Goal: Transaction & Acquisition: Purchase product/service

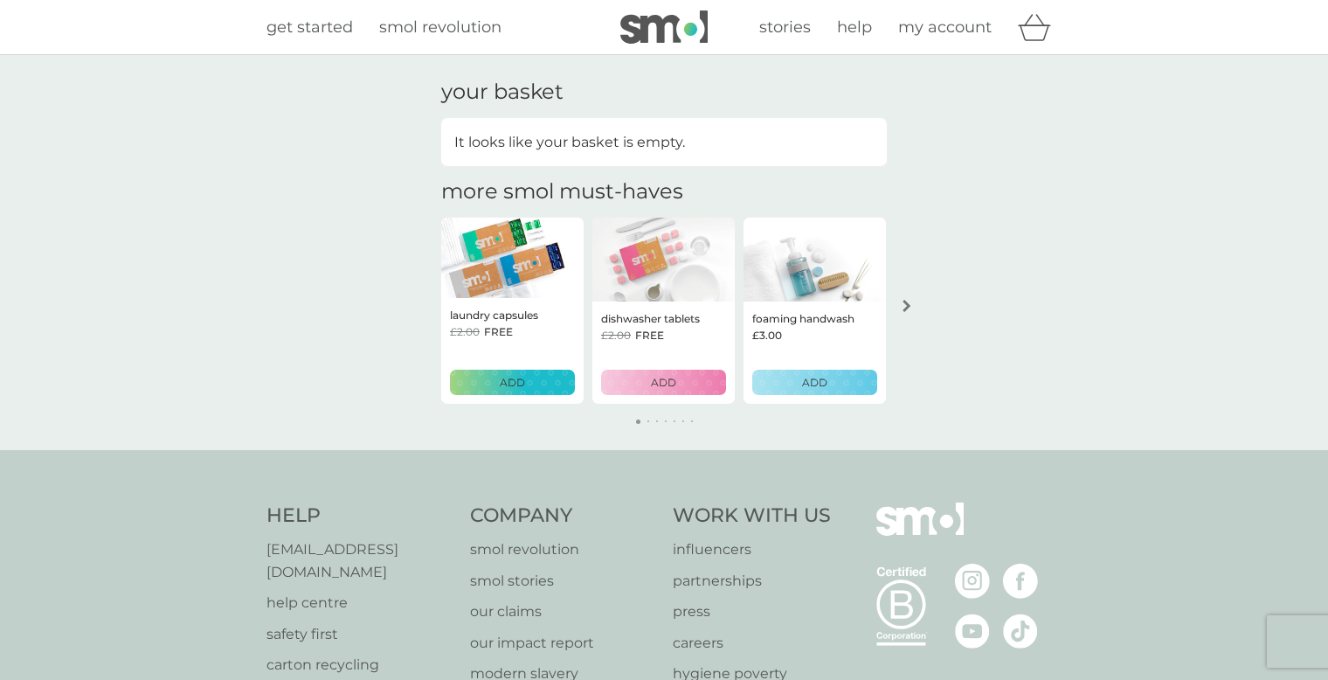
click at [545, 378] on div "ADD" at bounding box center [512, 382] width 102 height 17
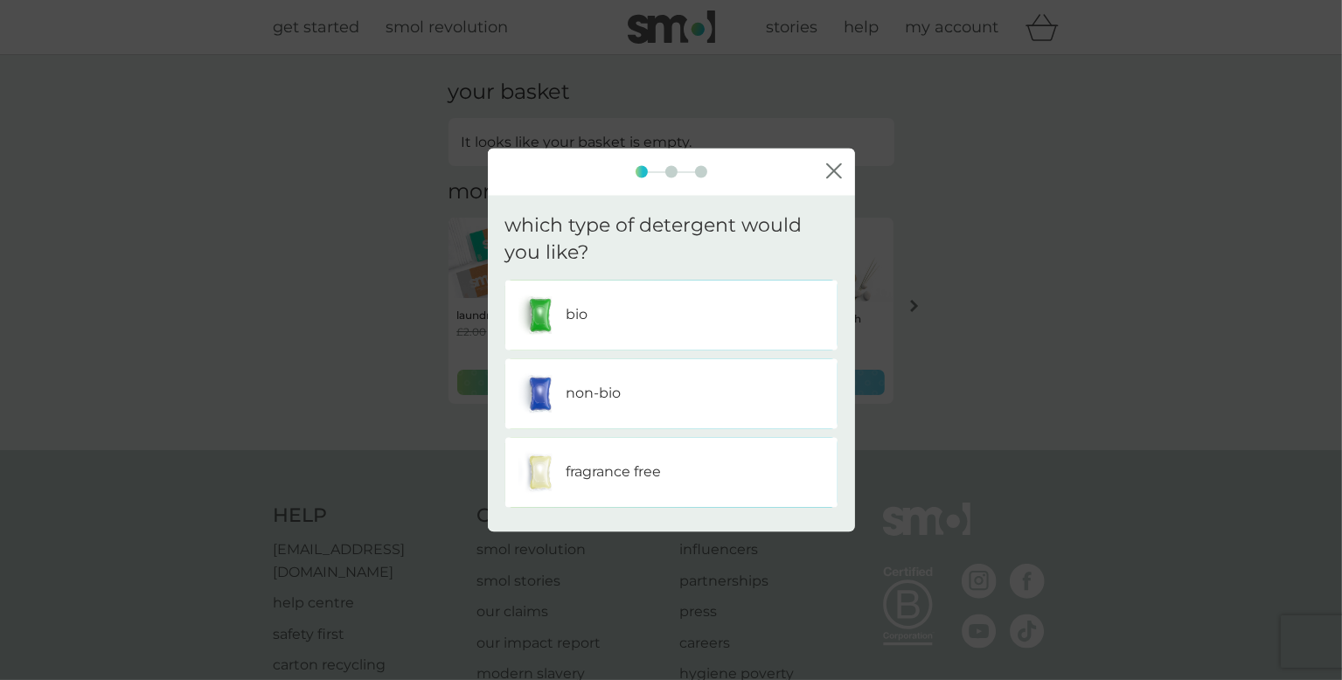
click at [718, 312] on div "bio" at bounding box center [671, 315] width 306 height 44
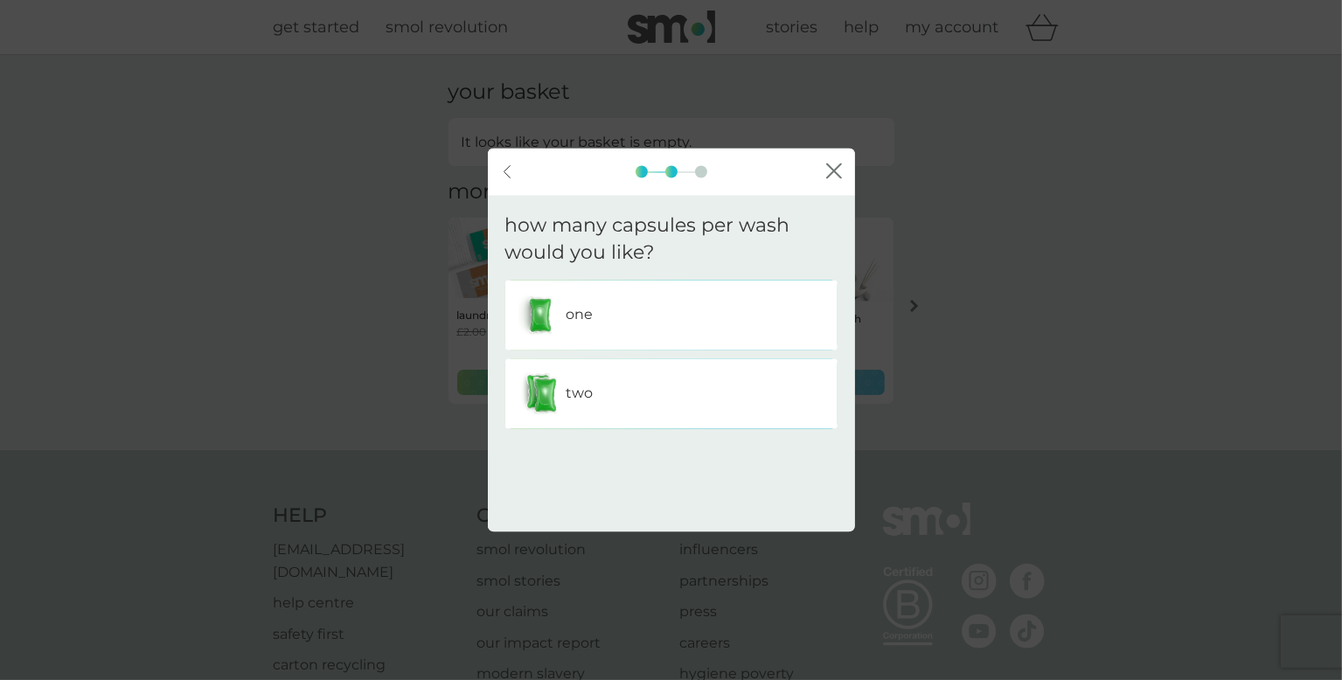
click at [586, 392] on p "two" at bounding box center [579, 393] width 27 height 23
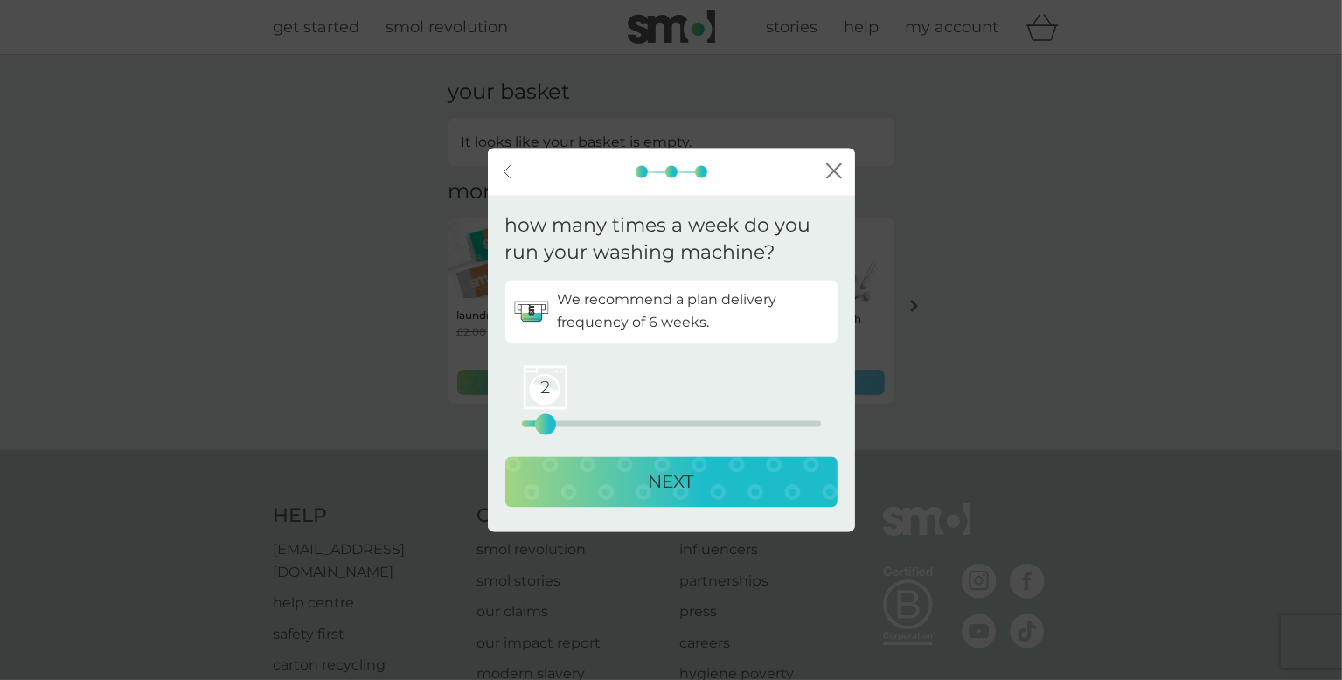
drag, startPoint x: 523, startPoint y: 427, endPoint x: 545, endPoint y: 427, distance: 22.7
click at [545, 427] on div "2" at bounding box center [545, 423] width 7 height 7
click at [606, 489] on div "NEXT" at bounding box center [671, 482] width 297 height 28
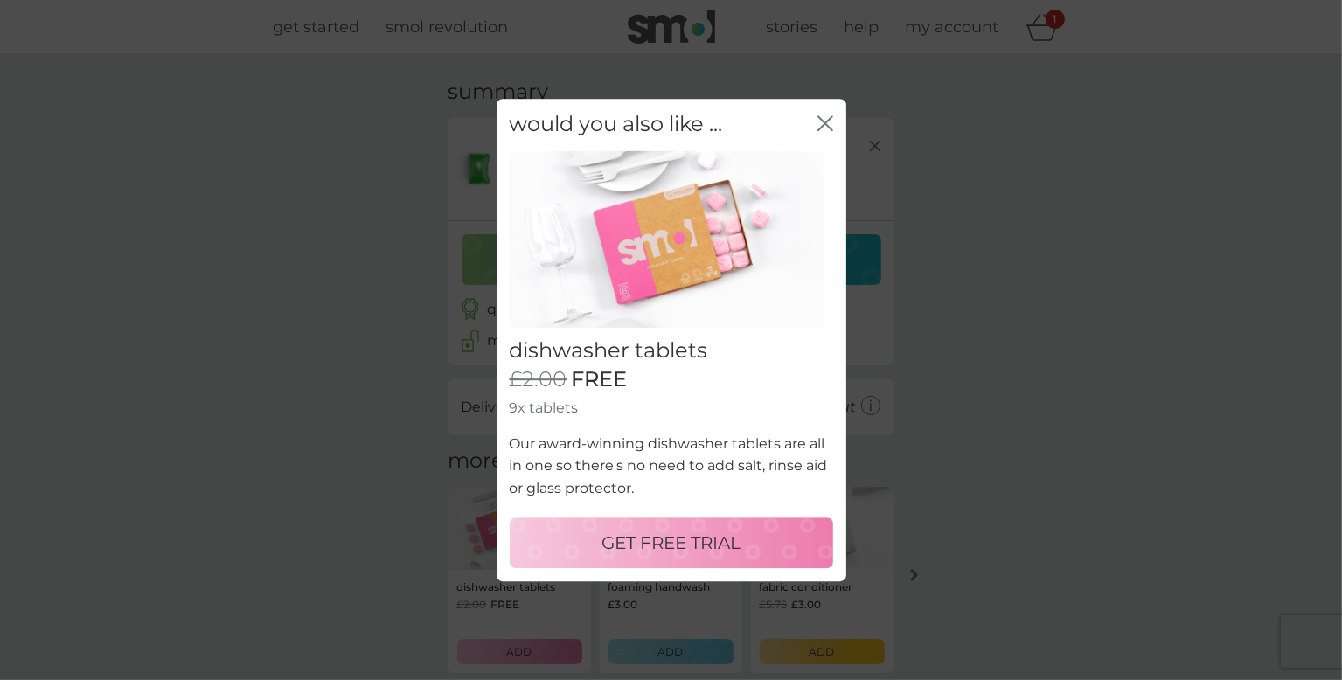
click at [822, 120] on icon "close" at bounding box center [821, 123] width 7 height 14
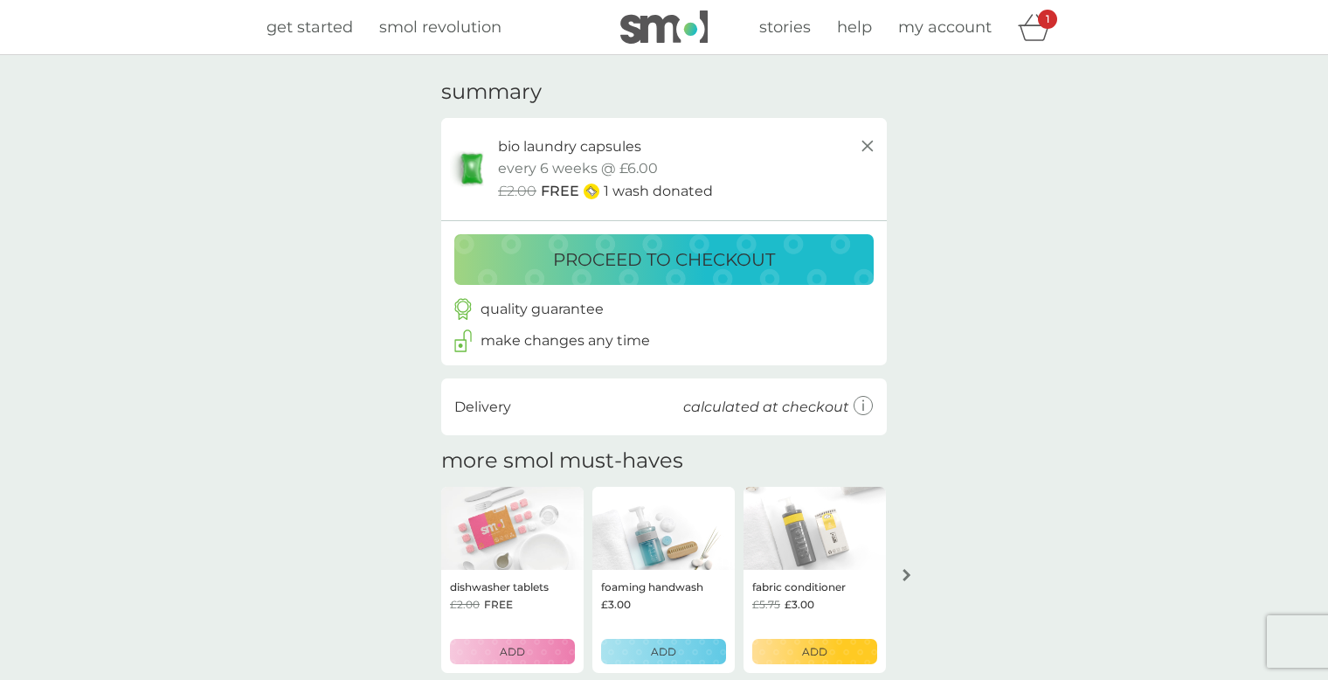
click at [863, 147] on icon at bounding box center [867, 145] width 21 height 21
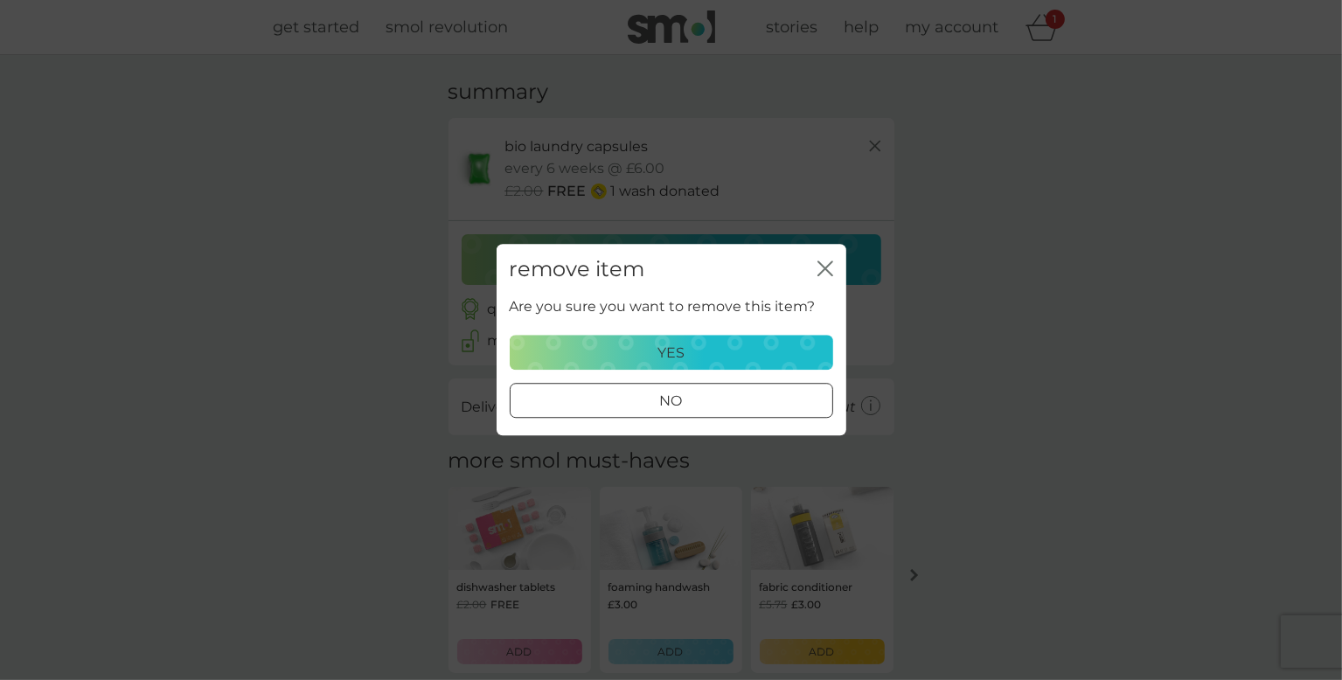
click at [787, 402] on div "no" at bounding box center [671, 402] width 322 height 23
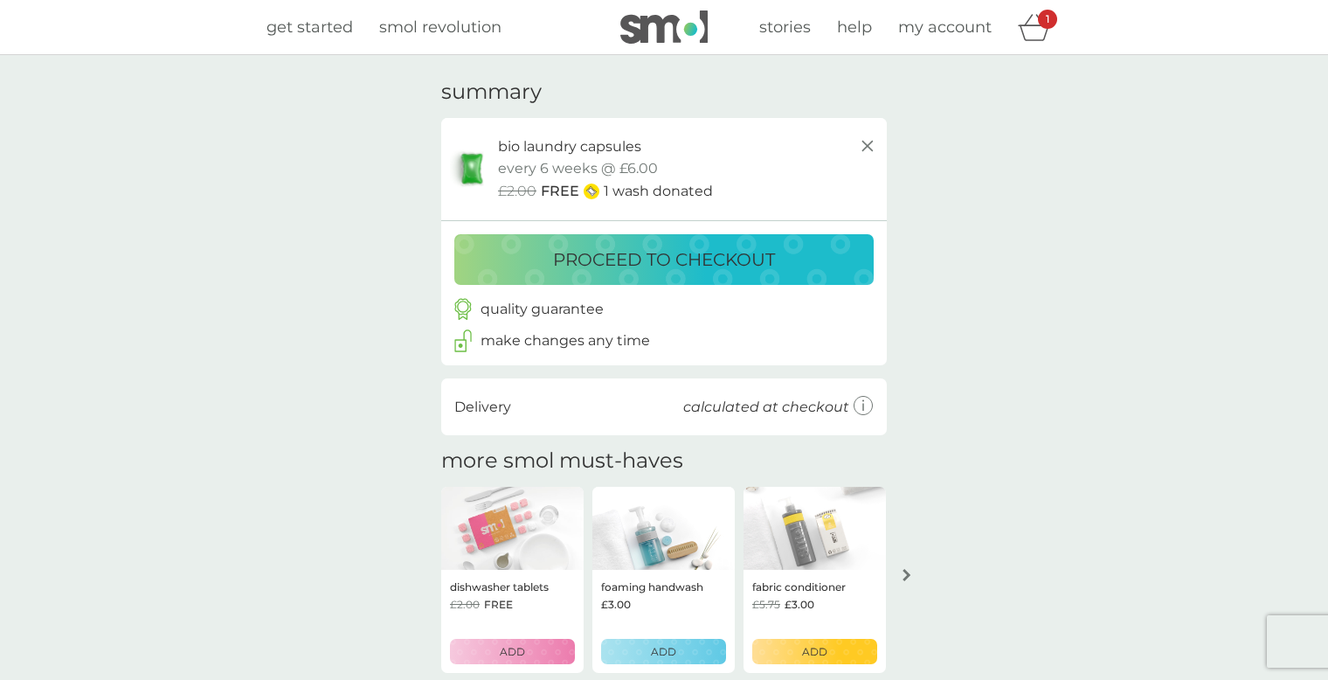
click at [302, 23] on span "get started" at bounding box center [310, 26] width 87 height 19
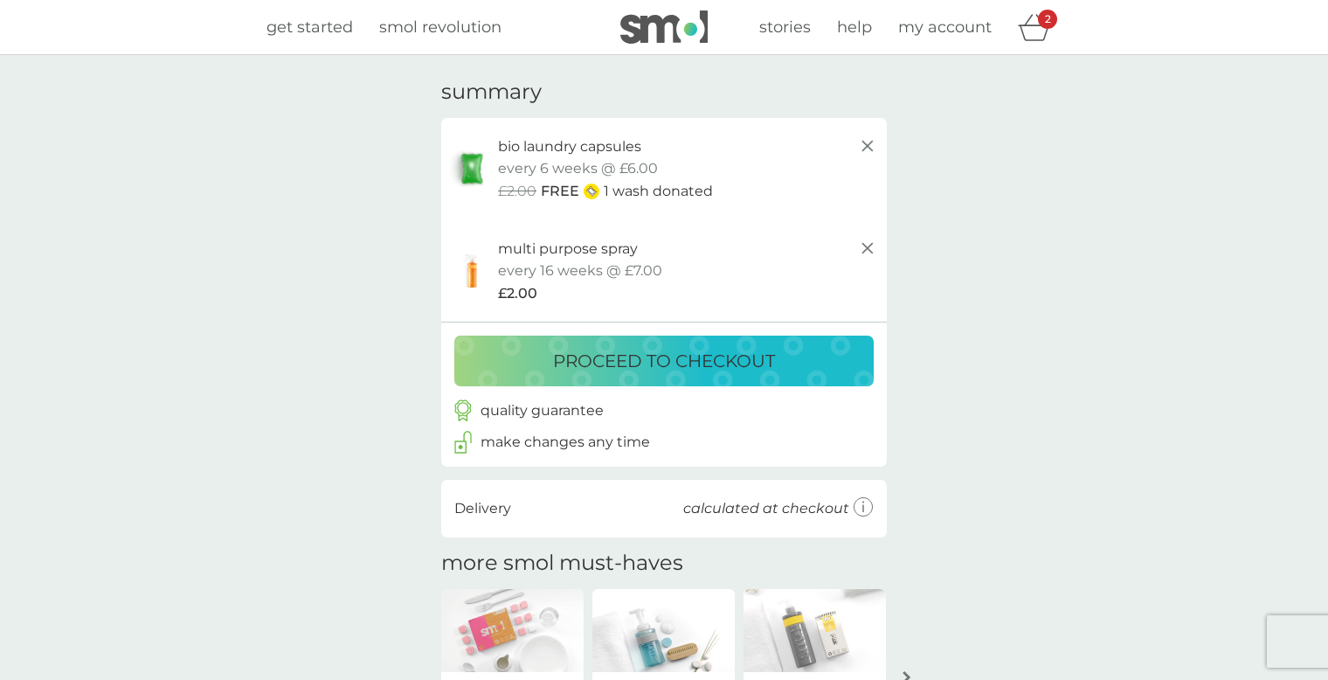
click at [307, 27] on span "get started" at bounding box center [310, 26] width 87 height 19
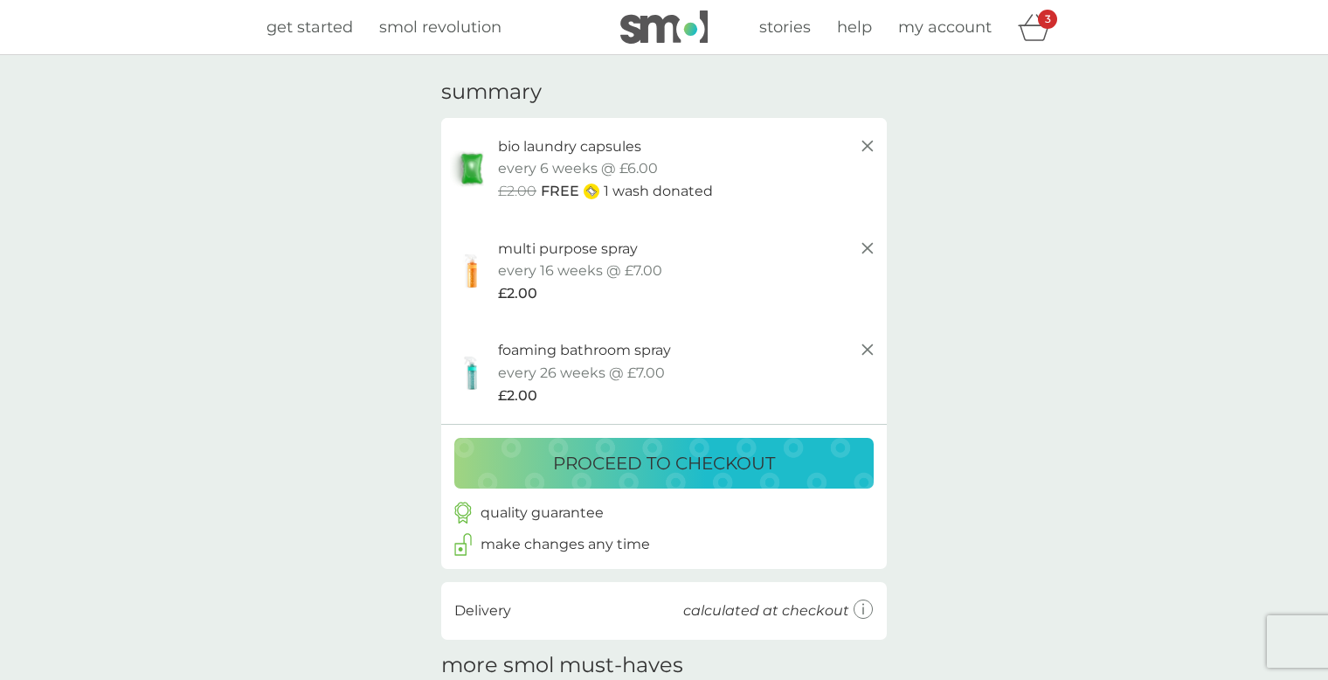
click at [332, 31] on span "get started" at bounding box center [310, 26] width 87 height 19
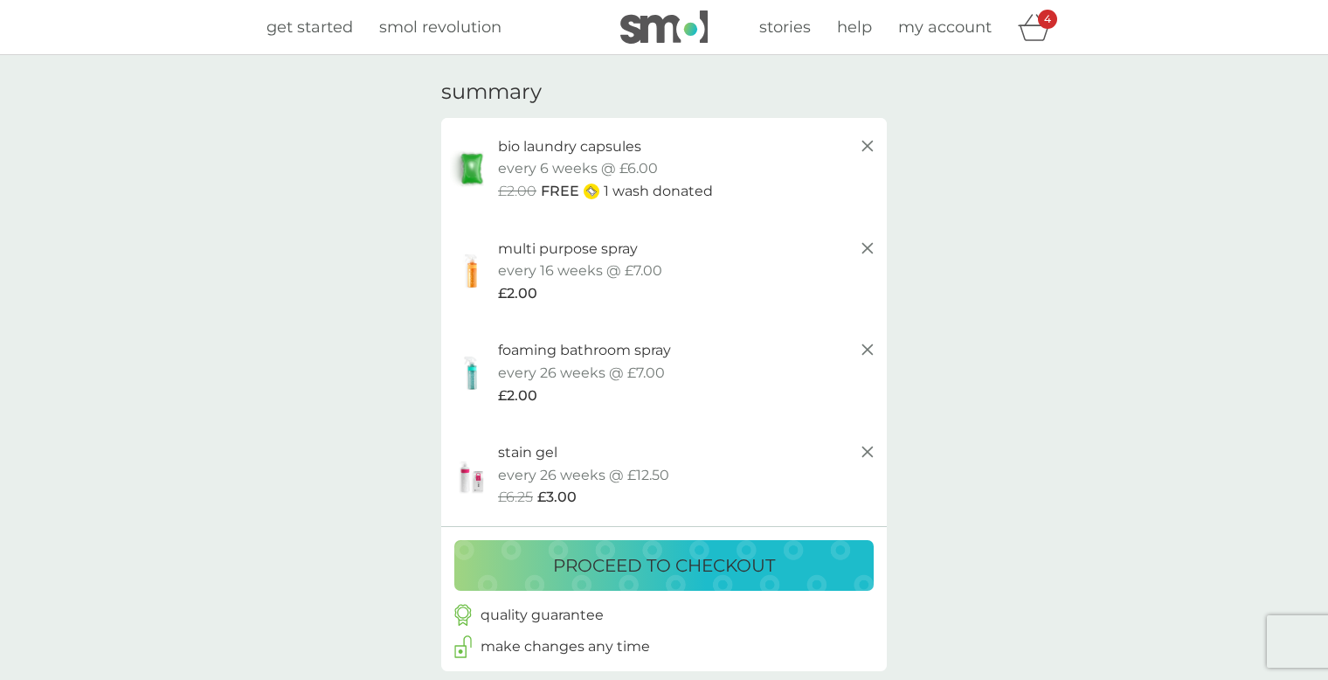
click at [322, 29] on span "get started" at bounding box center [310, 26] width 87 height 19
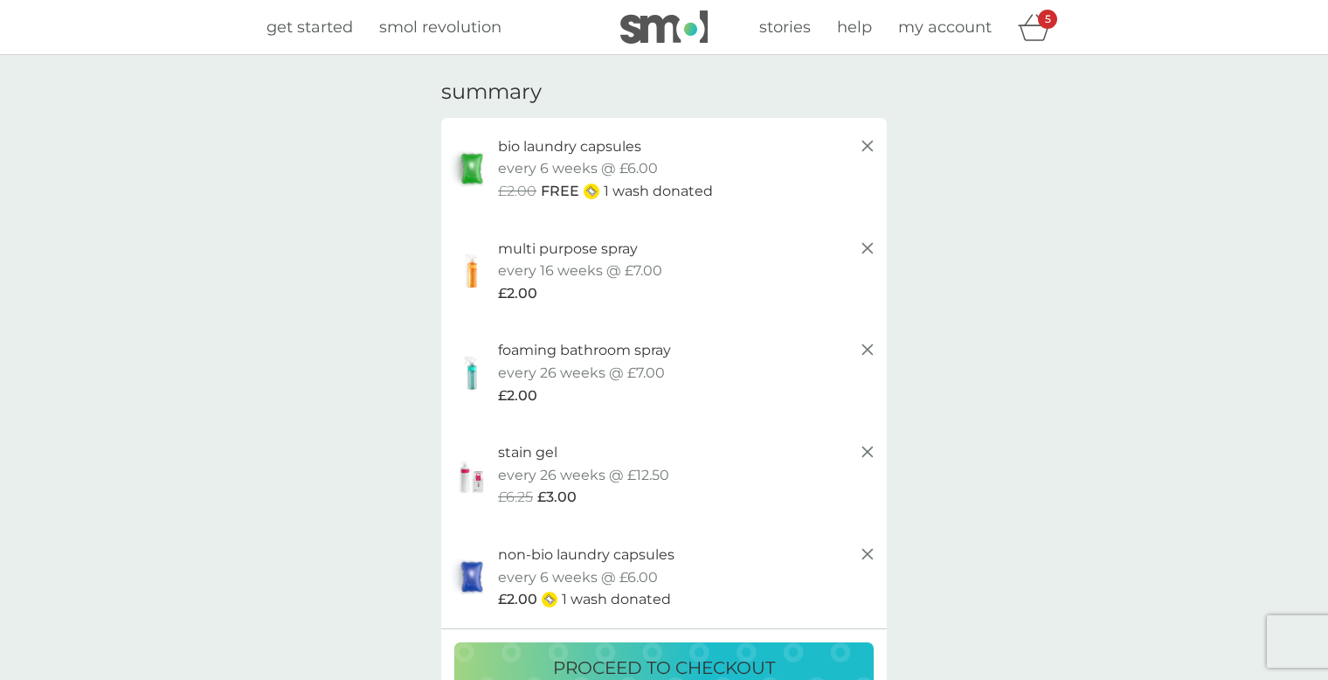
click at [861, 550] on icon at bounding box center [867, 554] width 21 height 21
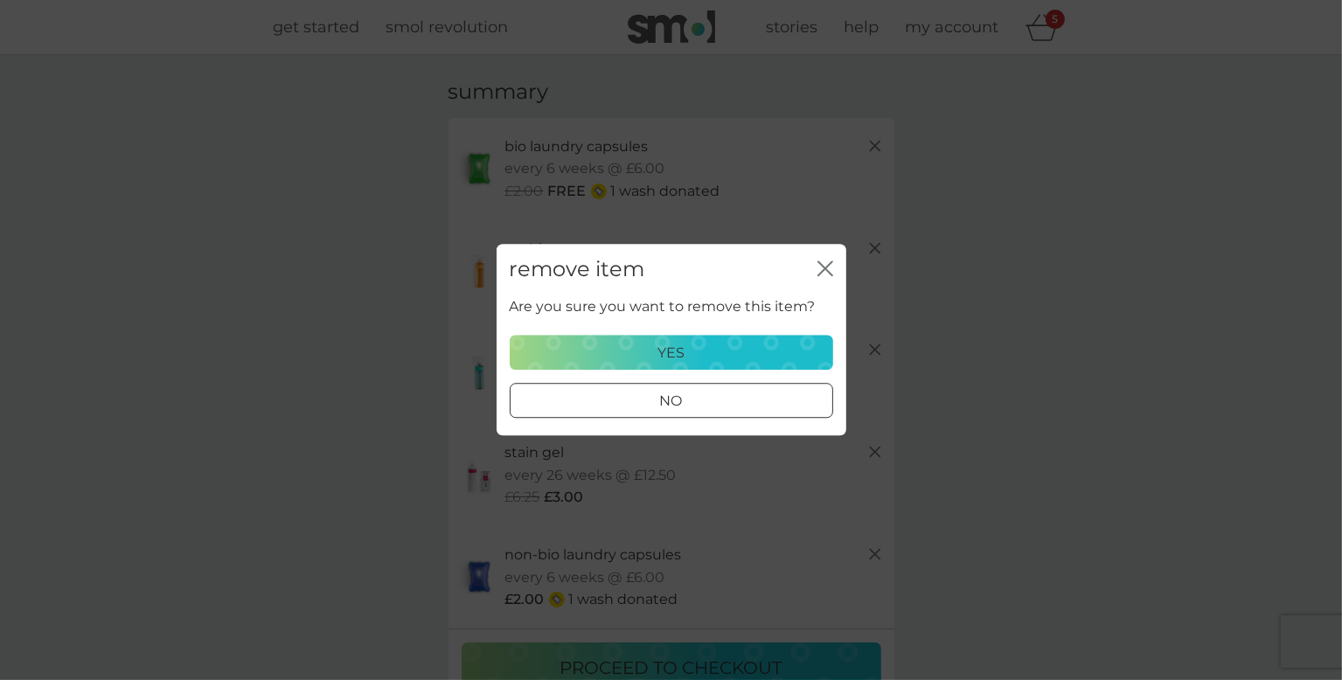
click at [755, 350] on div "yes" at bounding box center [671, 353] width 301 height 23
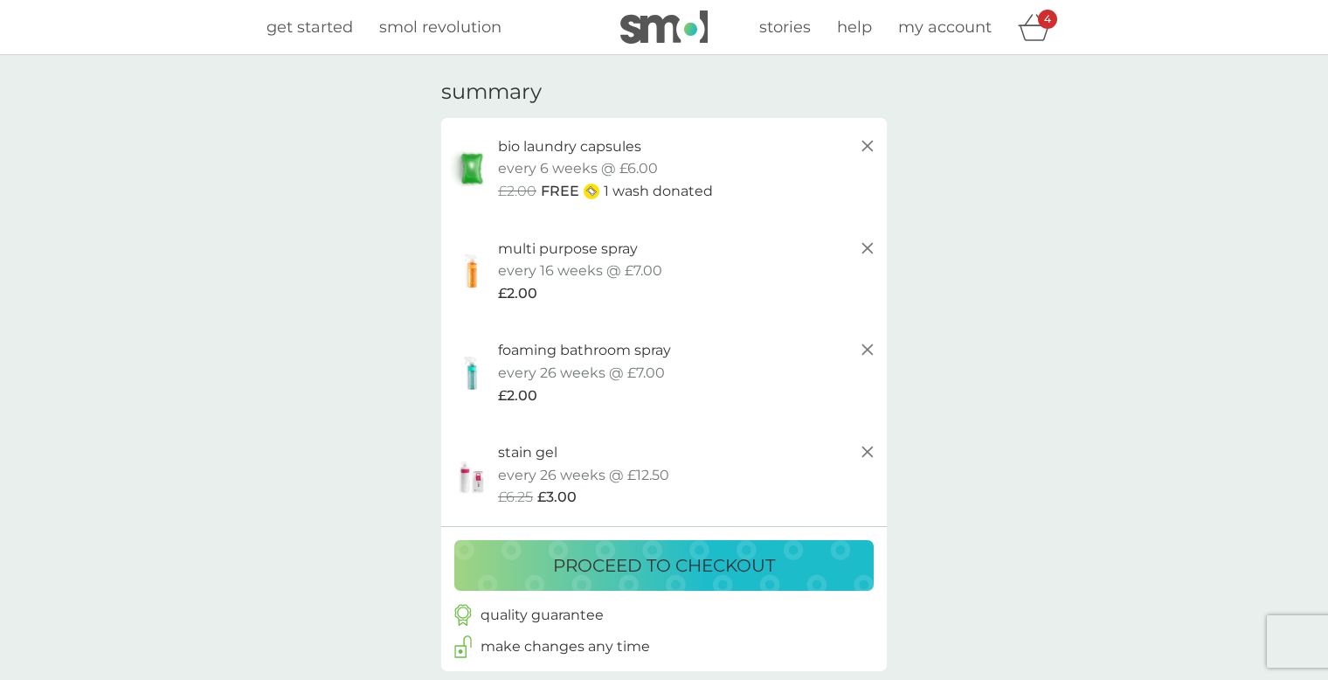
click at [749, 560] on p "proceed to checkout" at bounding box center [664, 565] width 222 height 28
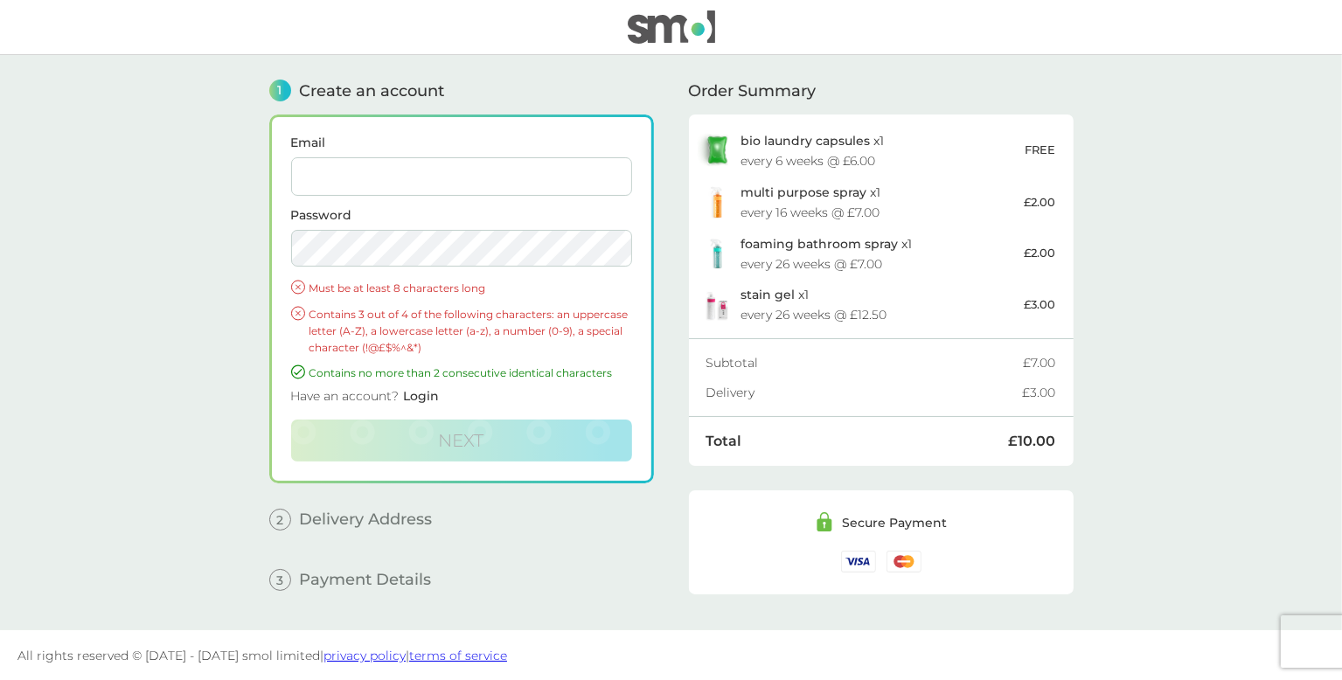
click at [540, 177] on input "Email" at bounding box center [461, 176] width 341 height 38
type input "counselling.amanda@googlemail.com"
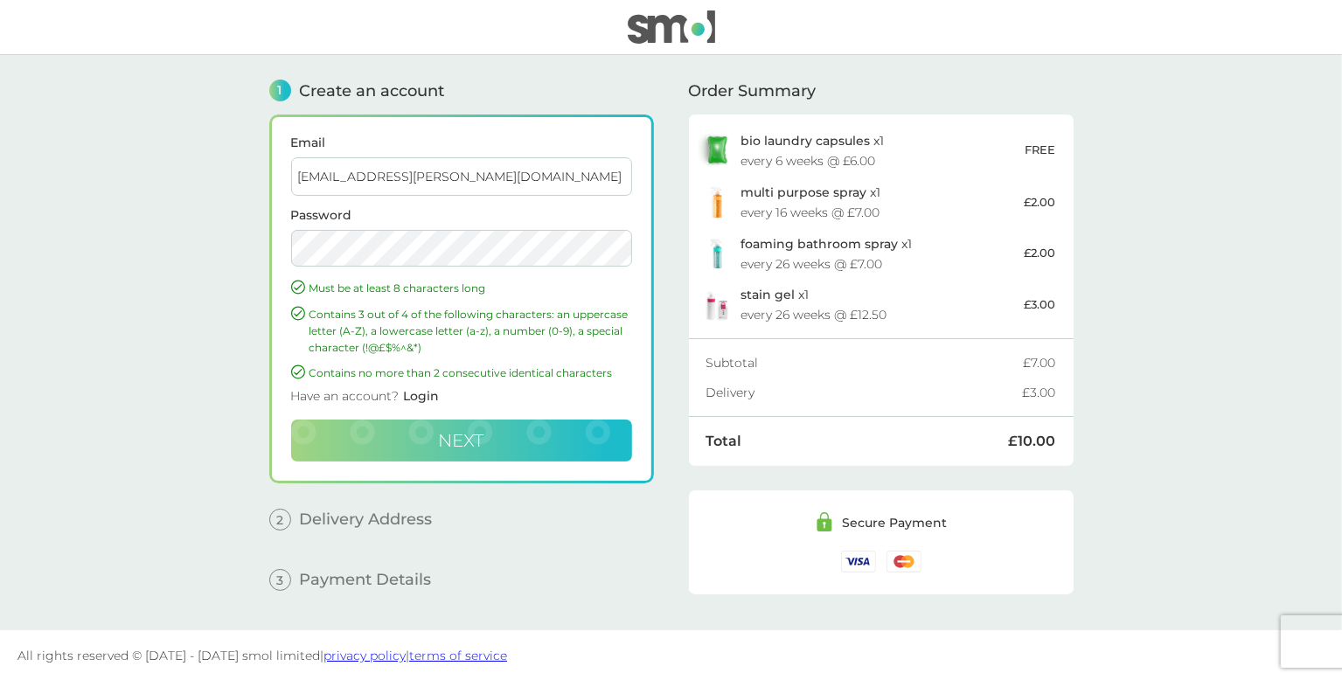
click at [543, 440] on button "Next" at bounding box center [461, 440] width 341 height 42
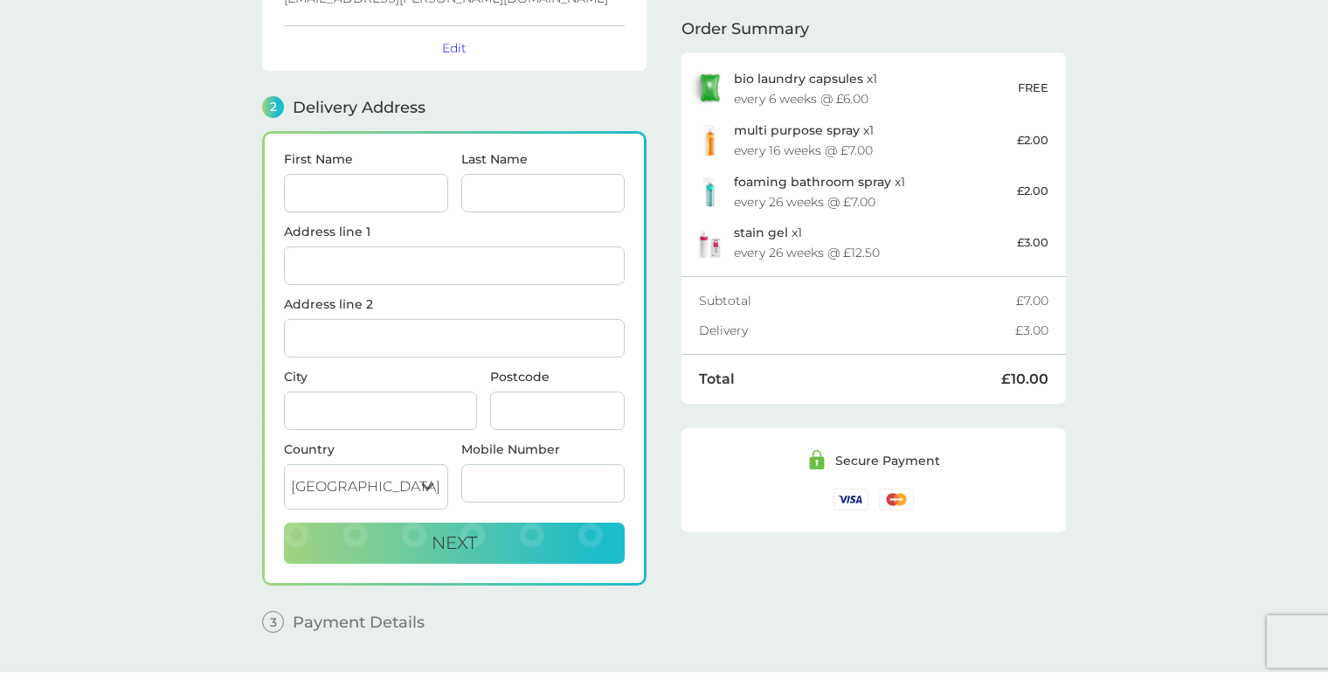
scroll to position [180, 0]
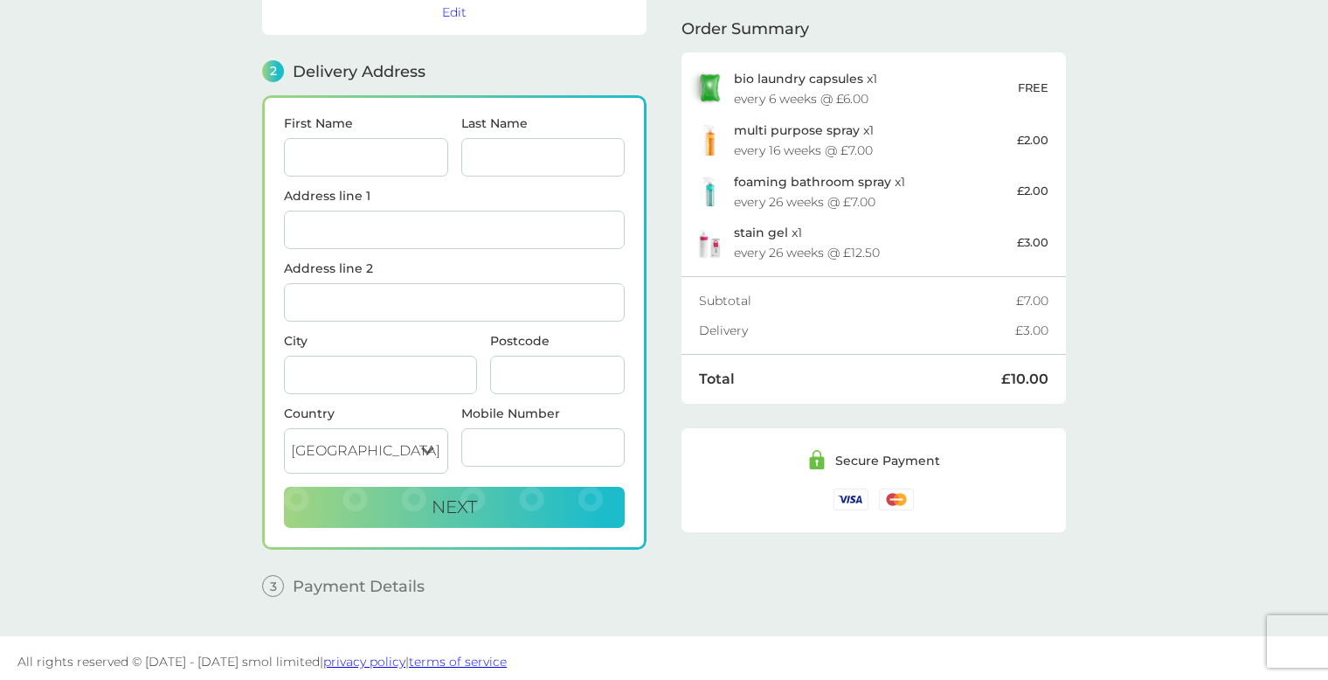
click at [407, 149] on input "First Name" at bounding box center [366, 157] width 164 height 38
type input "[PERSON_NAME]"
type input "Ellington"
click at [343, 232] on input "Address line 1" at bounding box center [454, 230] width 341 height 38
type input "2 Bindbarrow"
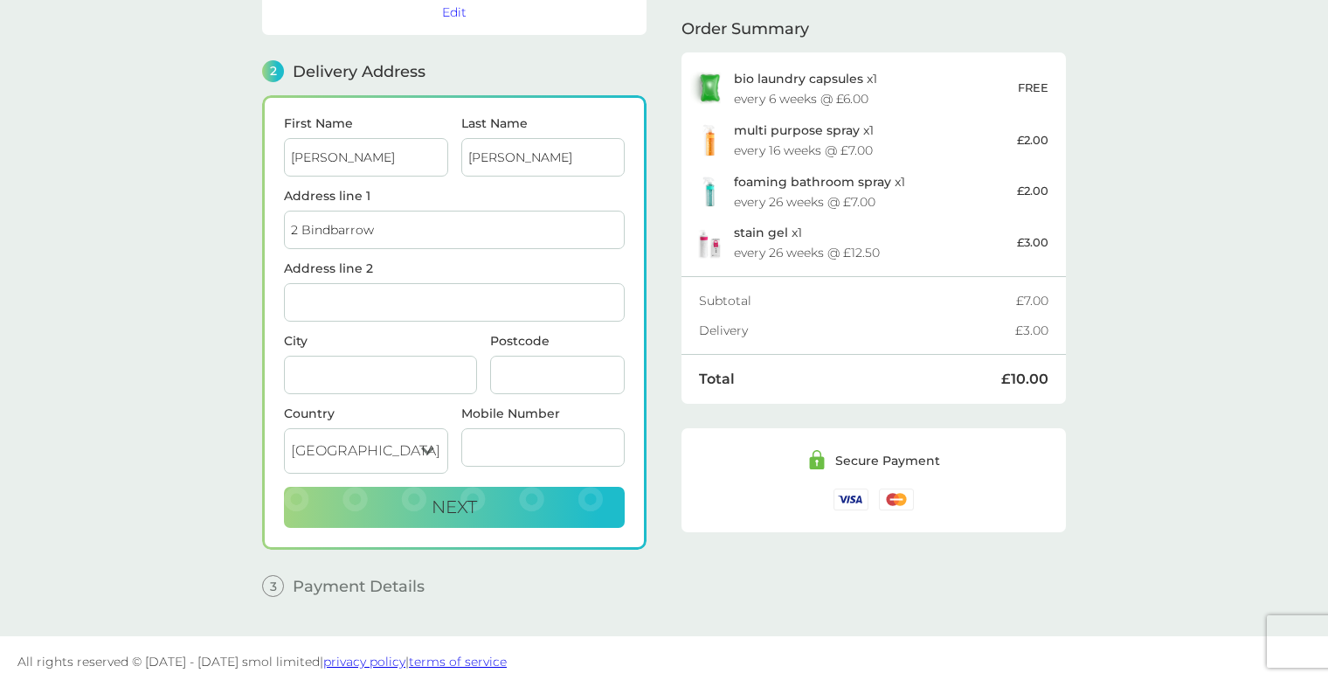
type input "Burton Bradstock"
type input "Bridport"
type input "DT6 4RG"
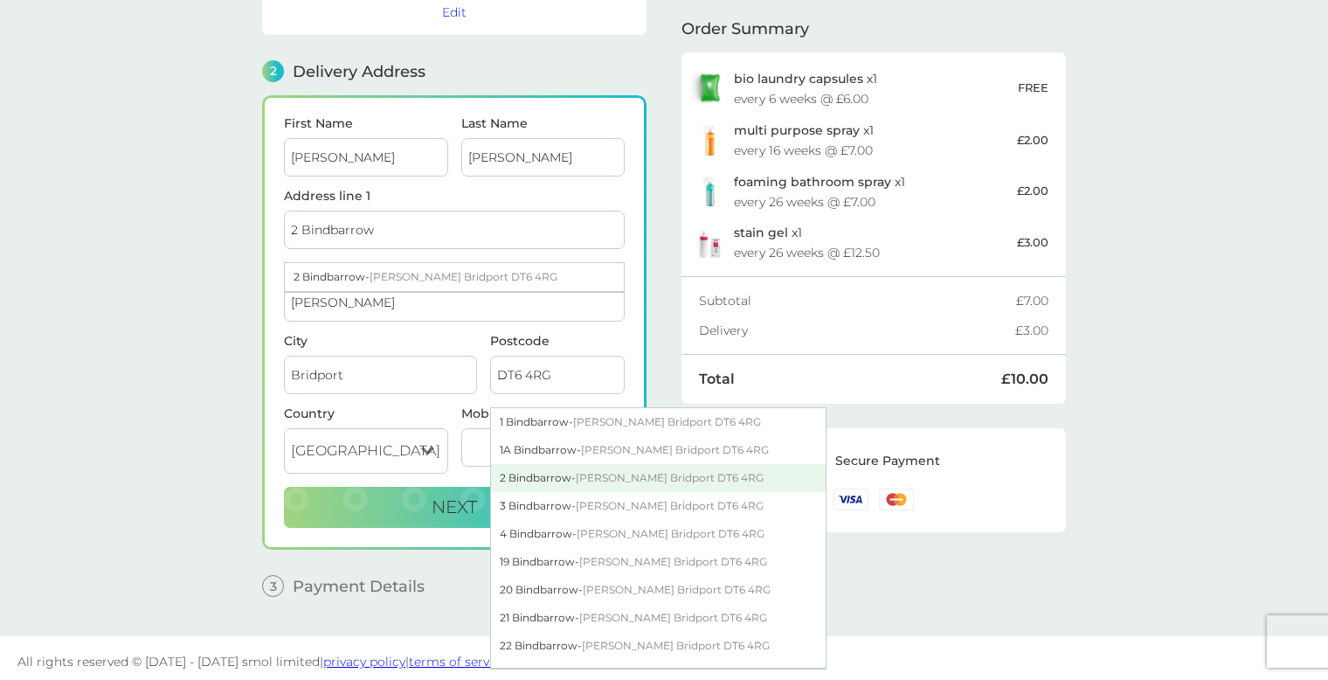
click at [514, 475] on div "2 Bindbarrow - Burton Bradstock Bridport DT6 4RG" at bounding box center [658, 478] width 335 height 28
type input "2 Bindbarrow, [PERSON_NAME]"
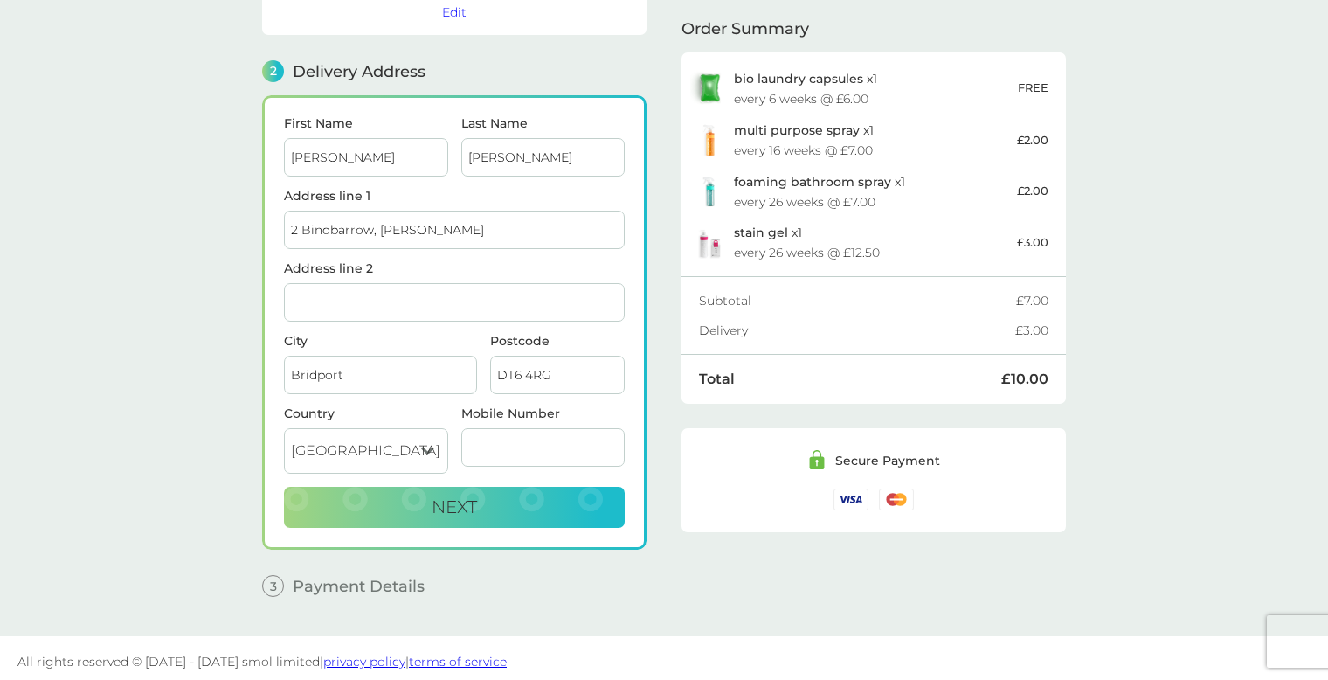
click at [497, 440] on input "Mobile Number" at bounding box center [543, 447] width 164 height 38
type input "07838263166"
click at [516, 503] on button "Next" at bounding box center [454, 508] width 341 height 42
checkbox input "true"
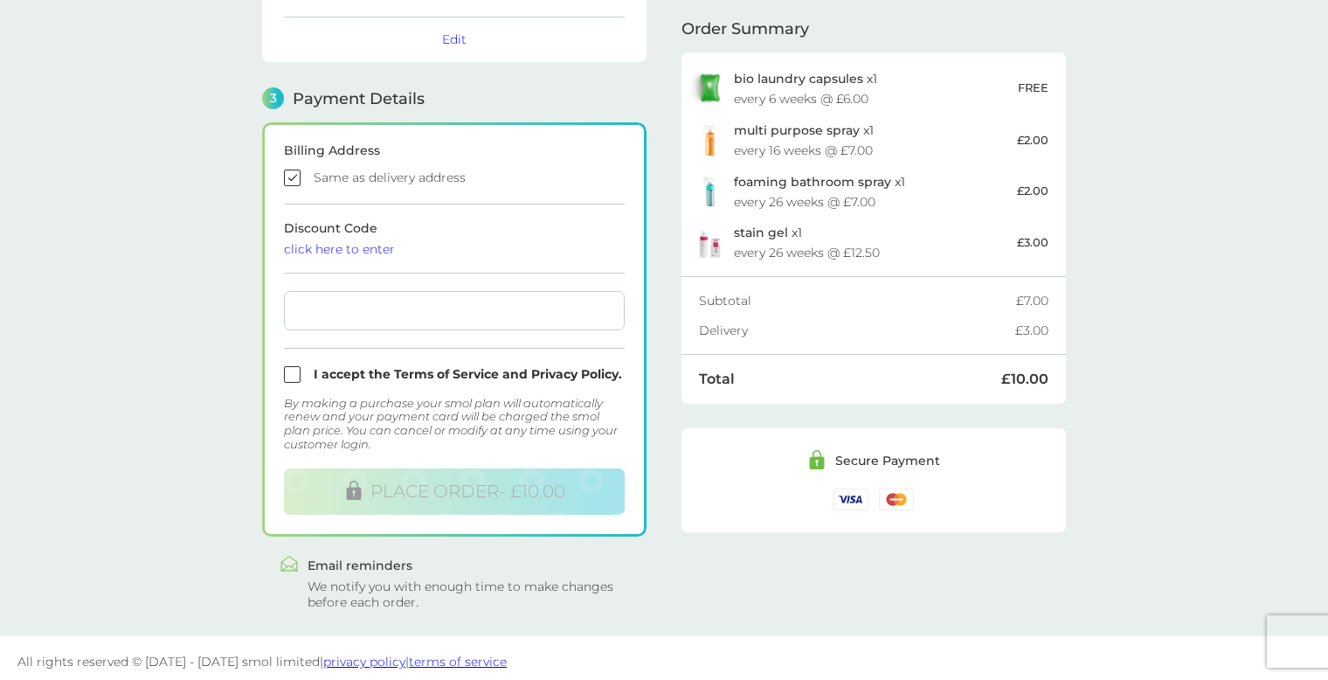
scroll to position [426, 0]
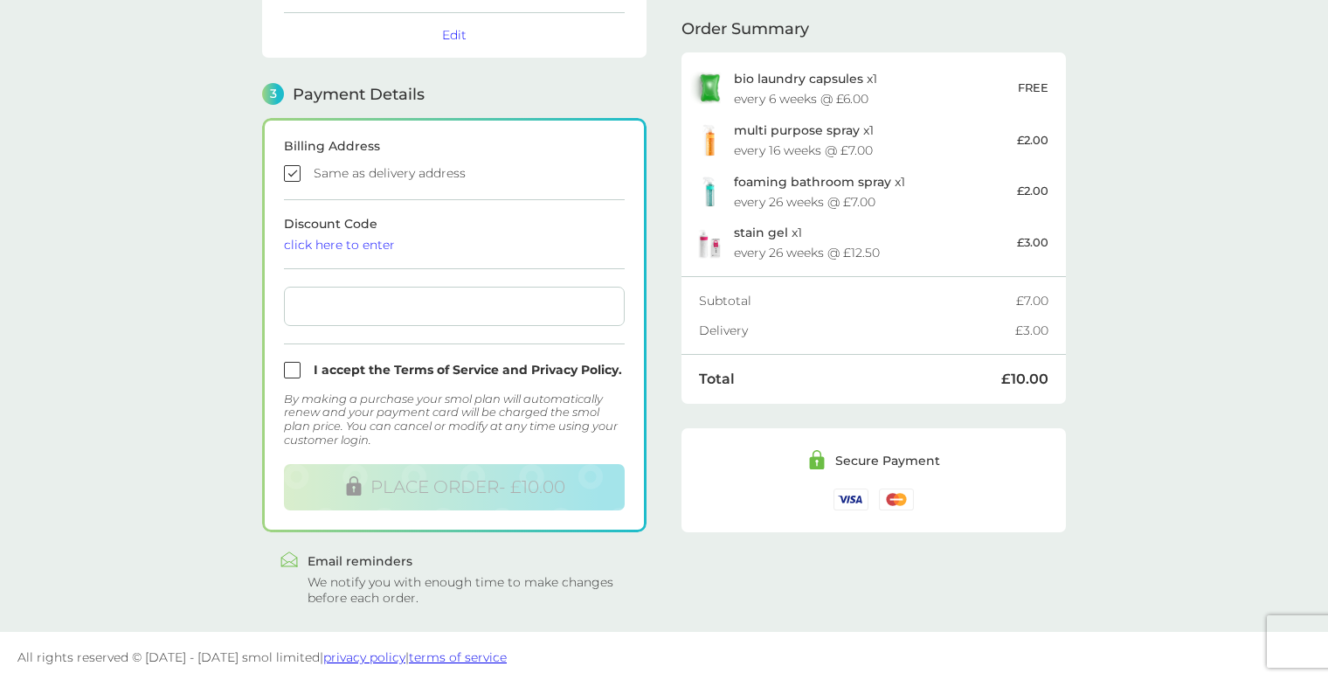
click at [295, 372] on input "checkbox" at bounding box center [454, 370] width 341 height 17
checkbox input "true"
click at [412, 295] on div at bounding box center [454, 306] width 341 height 39
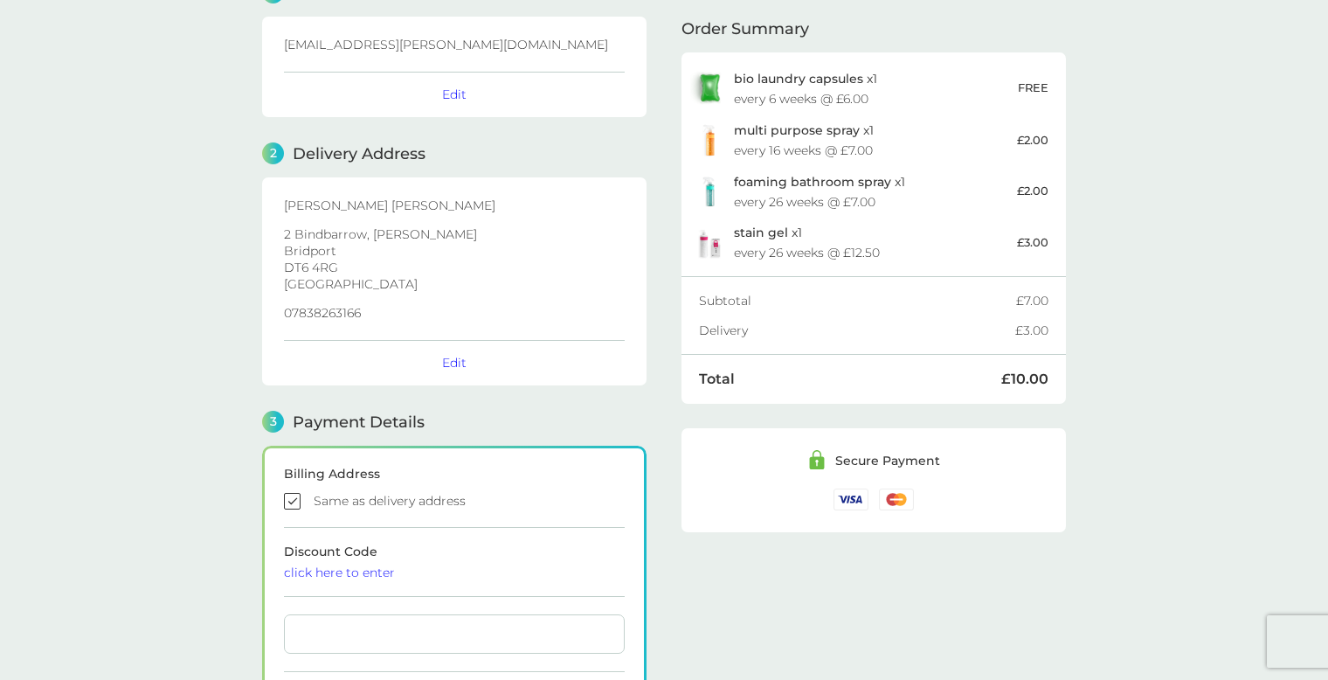
scroll to position [100, 0]
click at [451, 361] on button "Edit" at bounding box center [454, 361] width 24 height 16
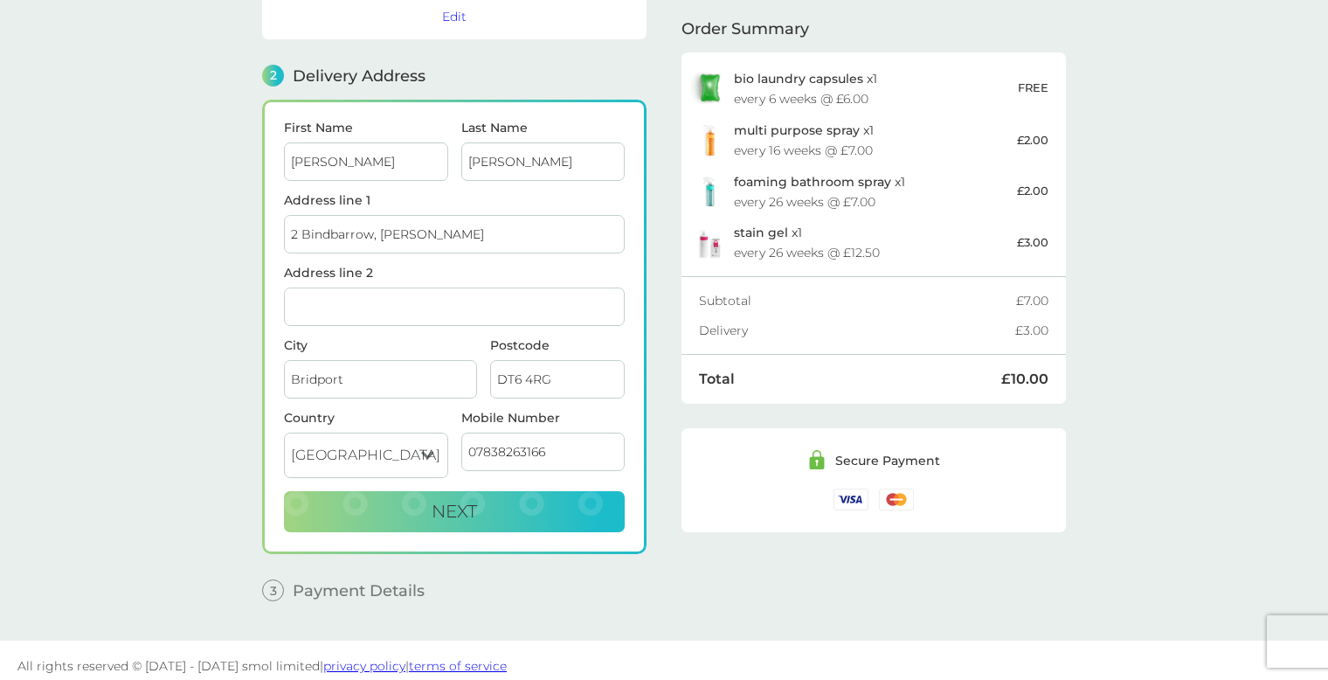
scroll to position [180, 0]
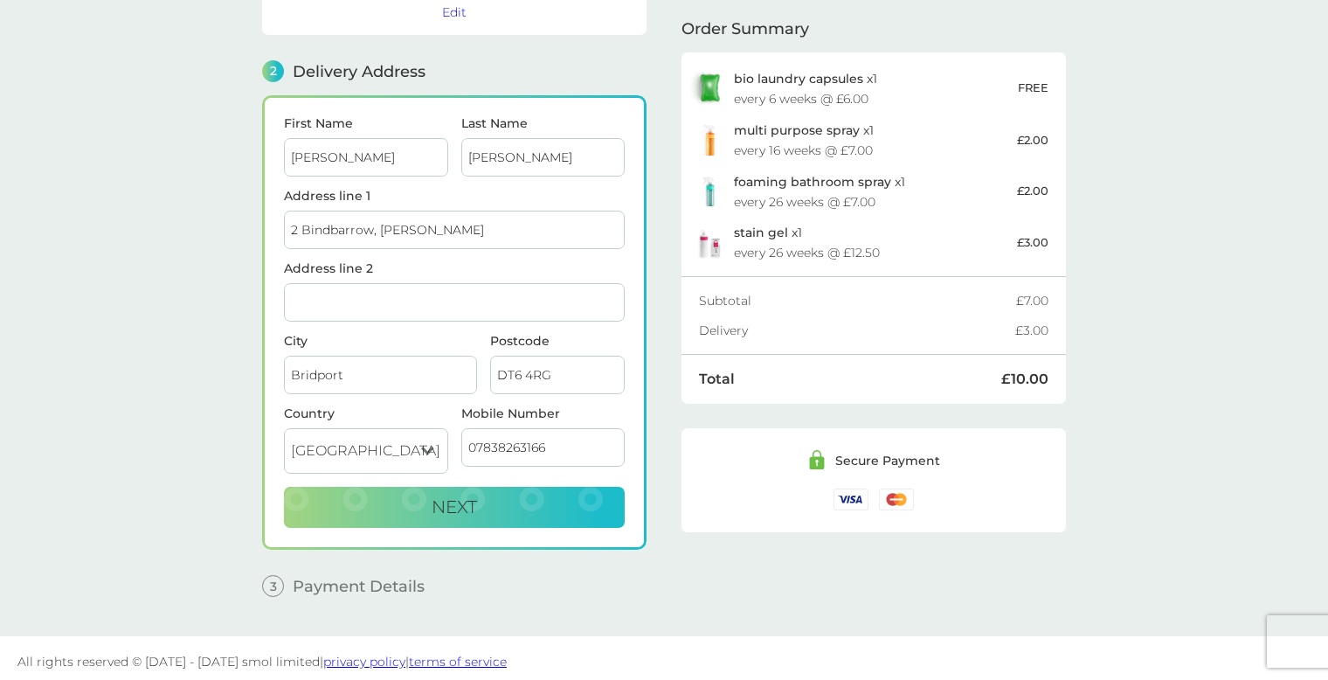
drag, startPoint x: 539, startPoint y: 155, endPoint x: 453, endPoint y: 156, distance: 86.5
click at [453, 156] on div "First Name Amanda Last Name Ellington" at bounding box center [455, 153] width 354 height 73
type input "[PERSON_NAME]"
click at [551, 507] on button "Next" at bounding box center [454, 508] width 341 height 42
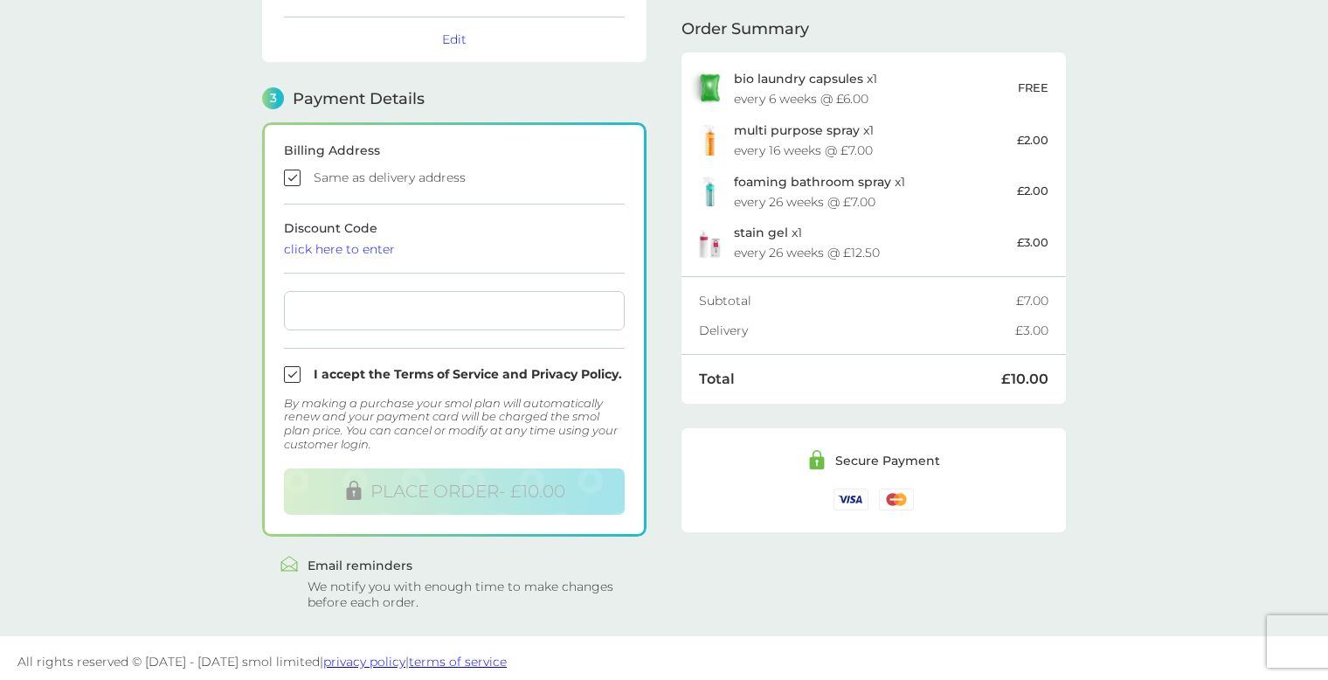
scroll to position [426, 0]
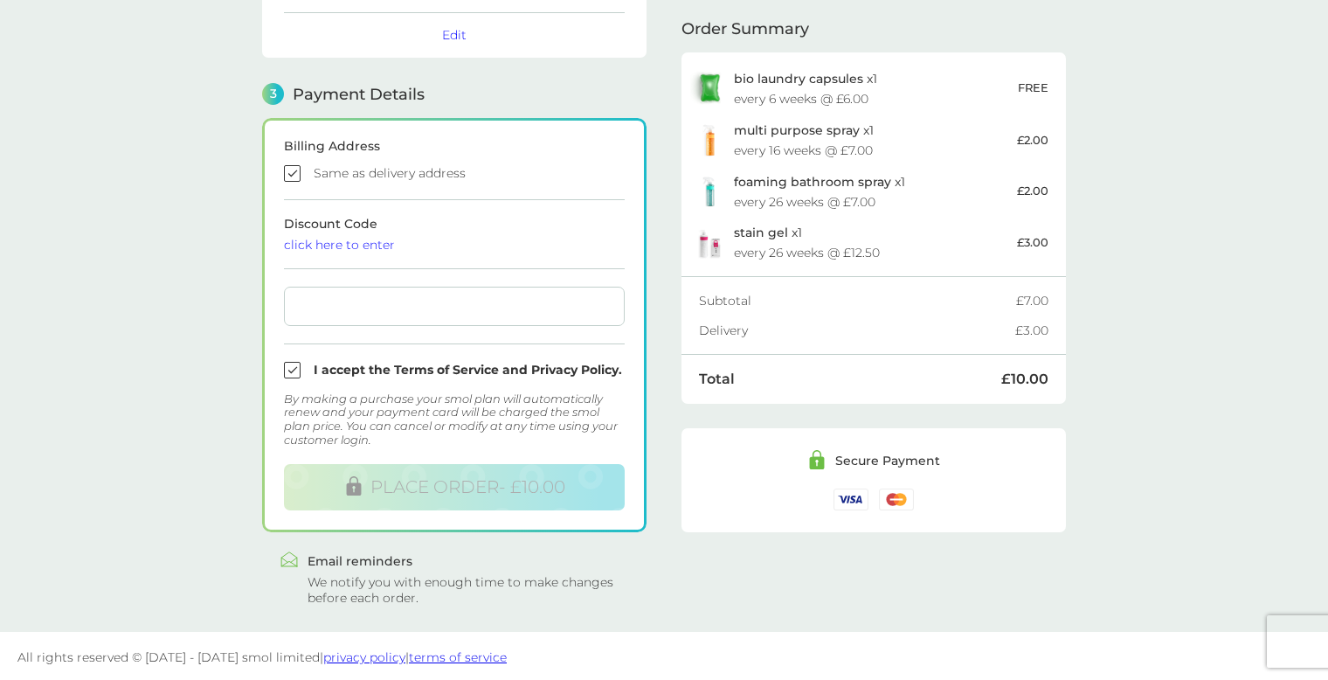
click at [295, 171] on input "checkbox" at bounding box center [454, 173] width 341 height 17
checkbox input "false"
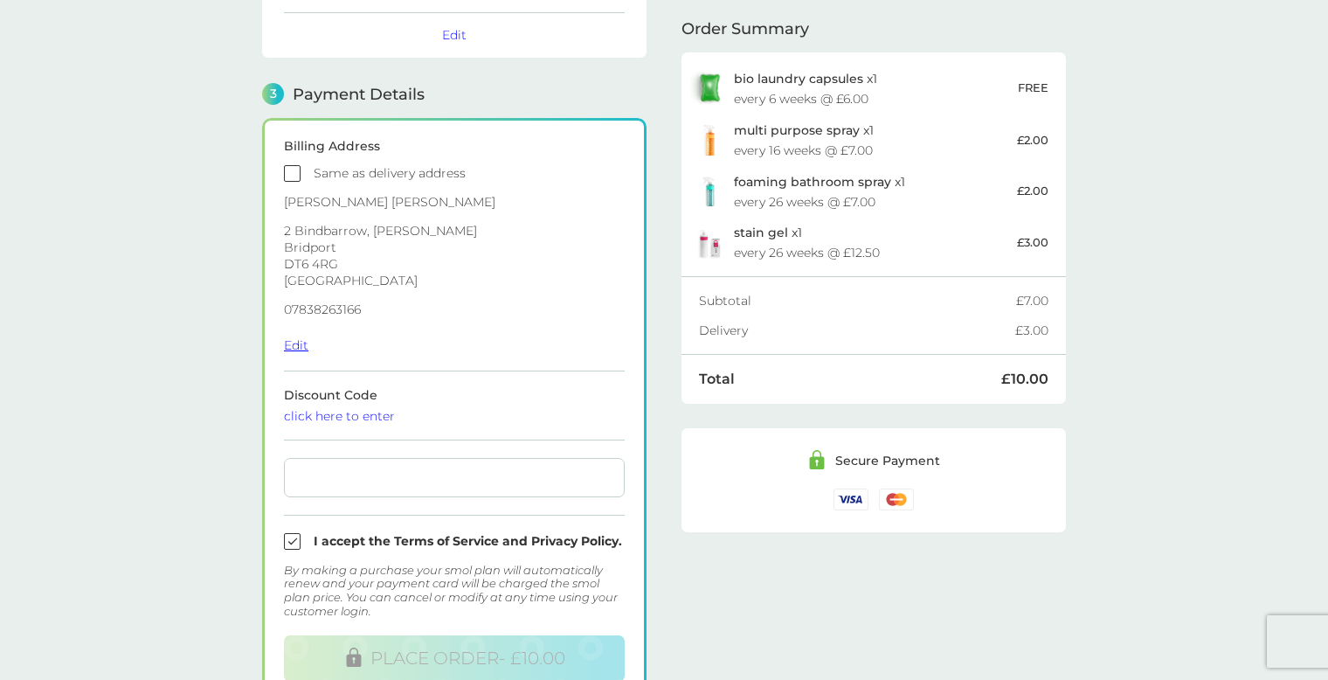
click at [295, 345] on button "Edit" at bounding box center [296, 345] width 24 height 16
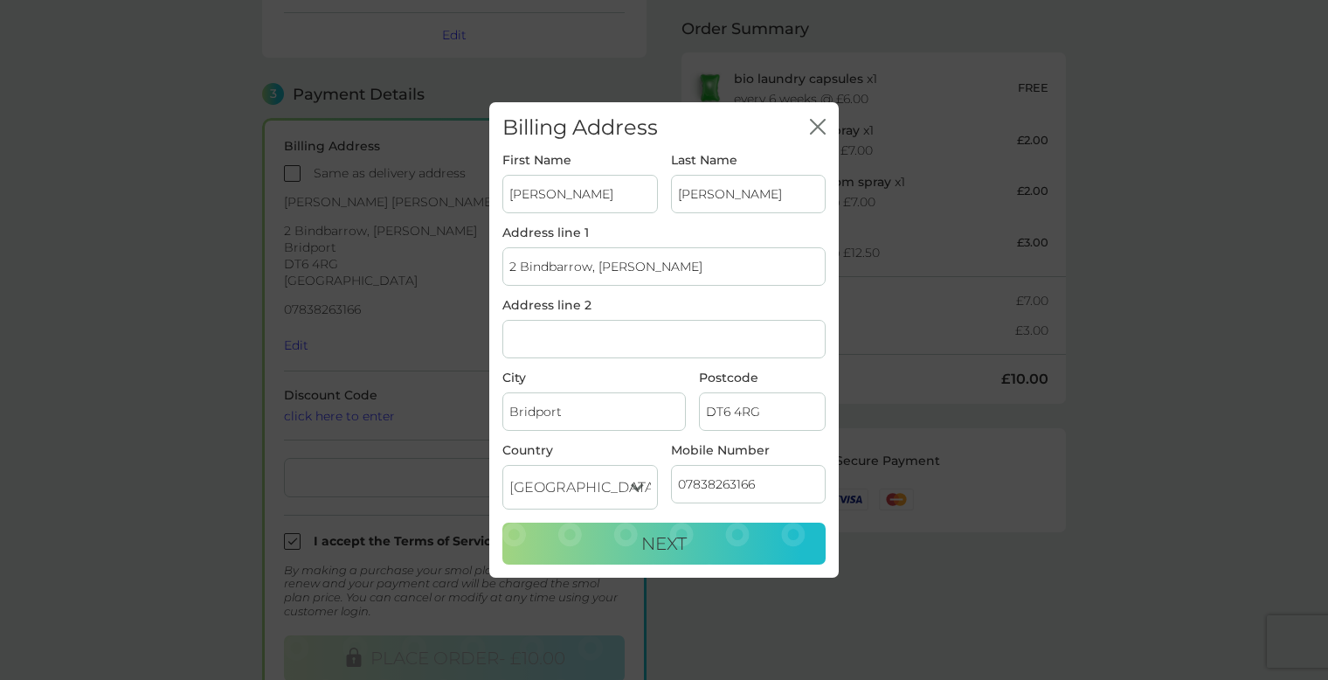
click at [711, 270] on input "2 Bindbarrow, [PERSON_NAME]" at bounding box center [664, 266] width 323 height 38
type input "2"
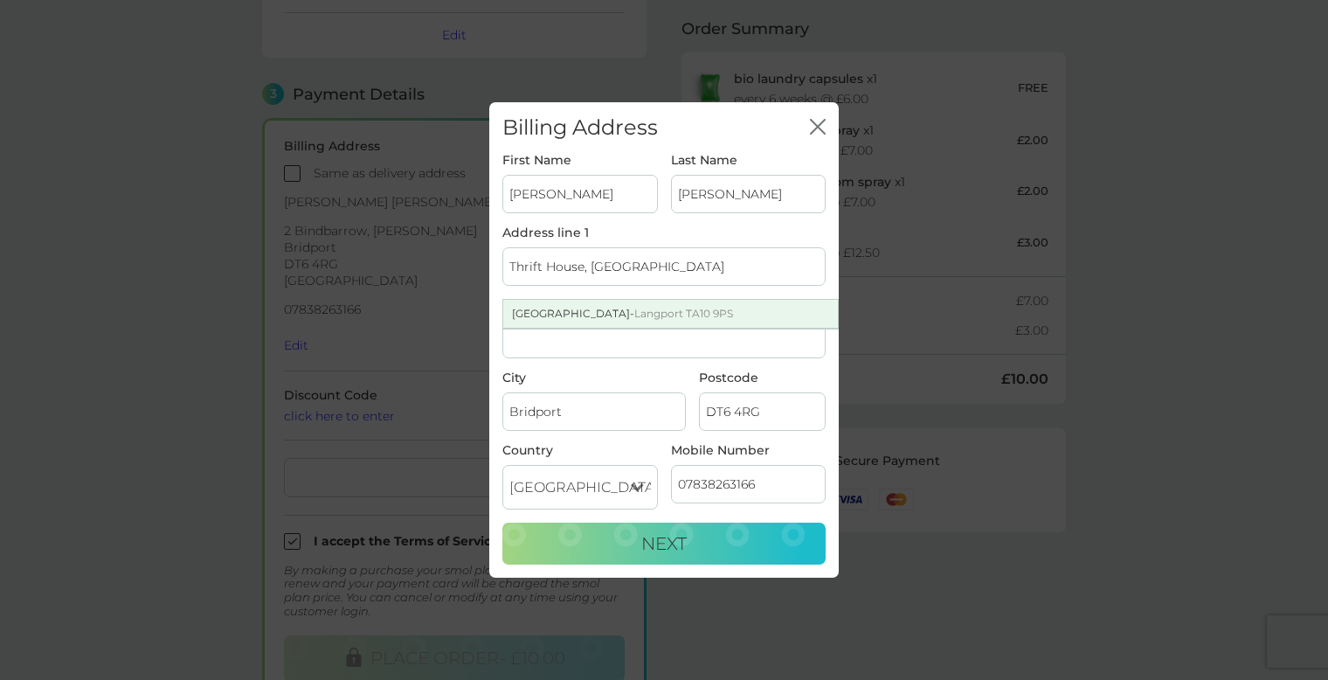
click at [704, 309] on span "Langport TA10 9PS" at bounding box center [683, 313] width 99 height 13
type input "Thrift House, Bow Street"
type input "Langport"
type input "TA10 9PS"
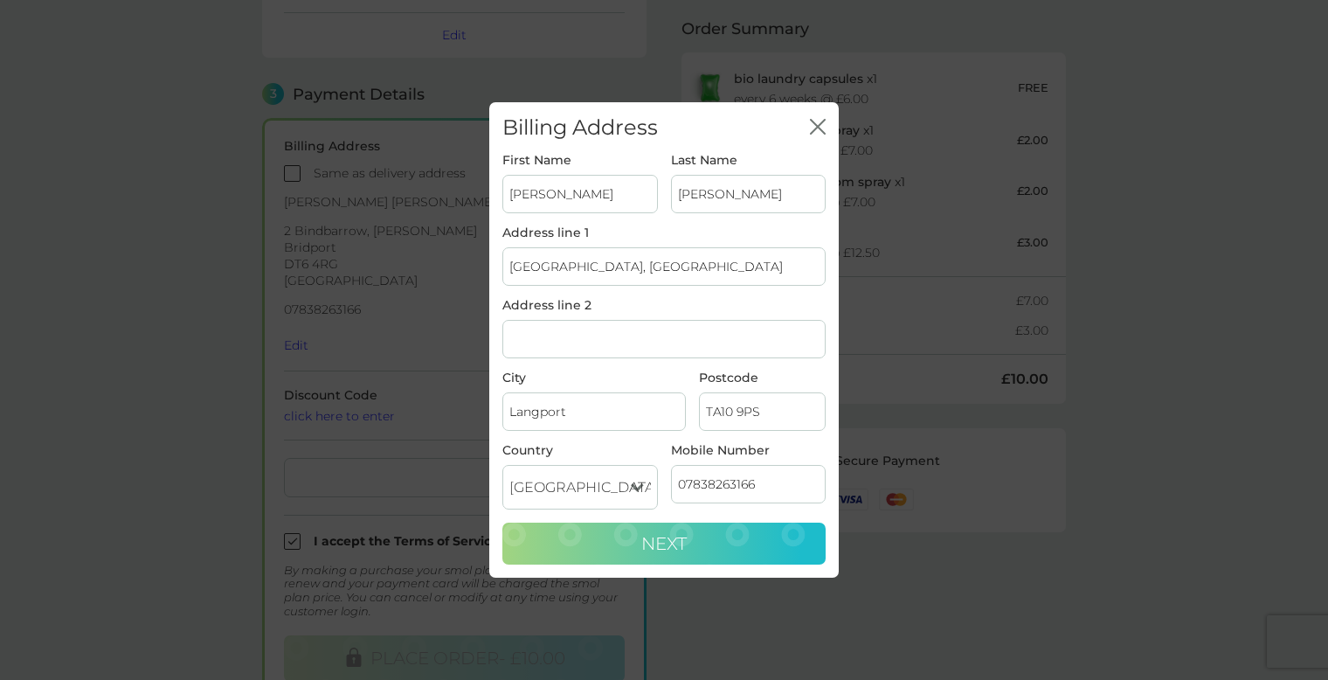
click at [697, 541] on button "Next" at bounding box center [664, 544] width 323 height 42
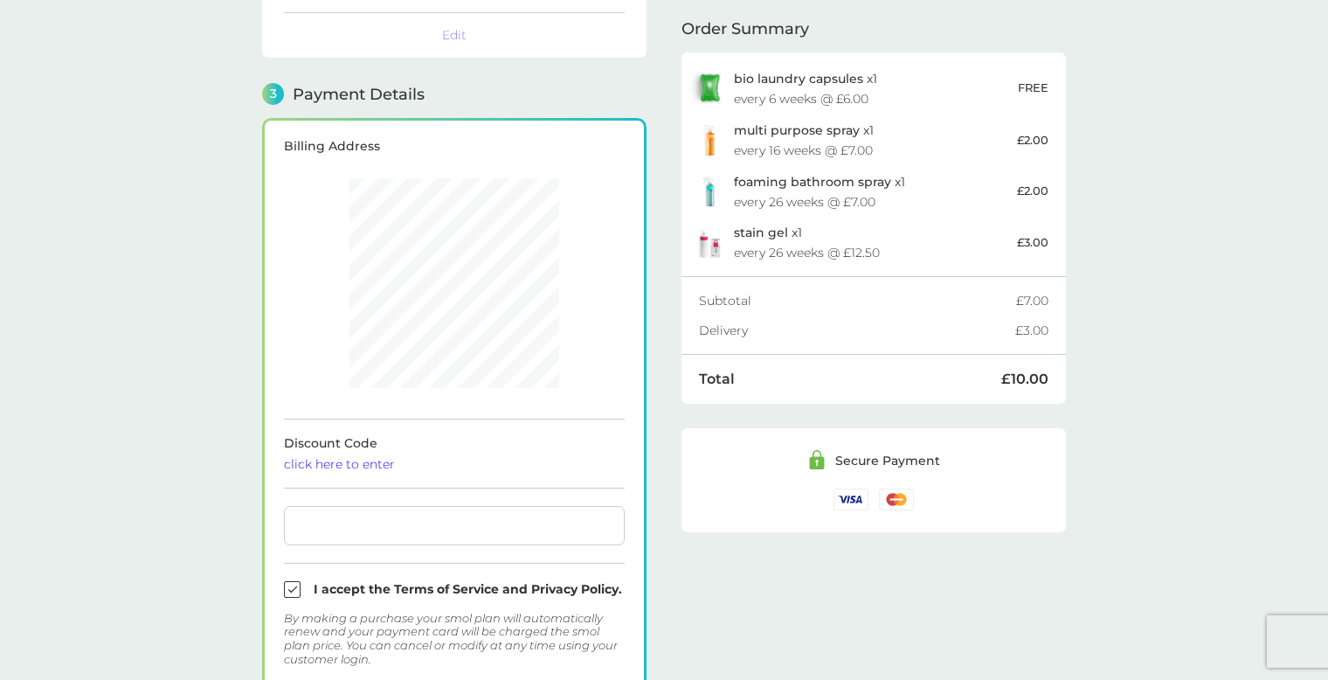
scroll to position [481, 0]
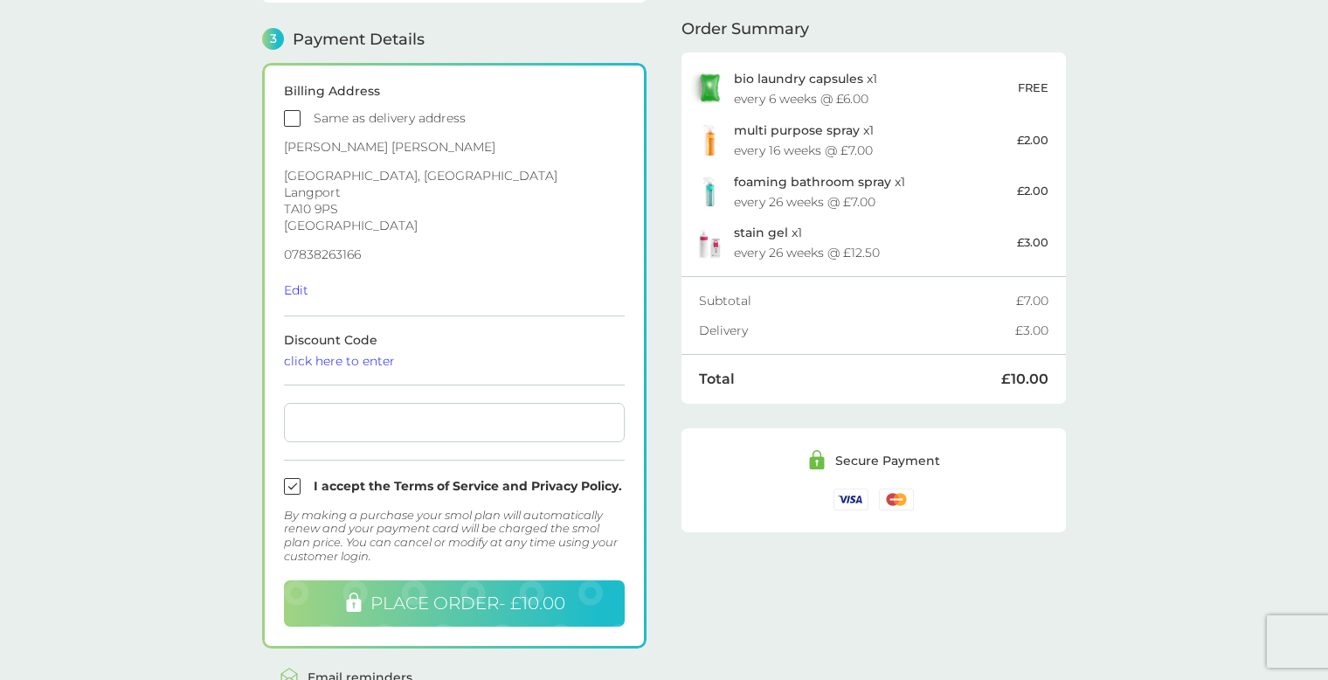
click at [480, 593] on span "PLACE ORDER - £10.00" at bounding box center [468, 603] width 195 height 21
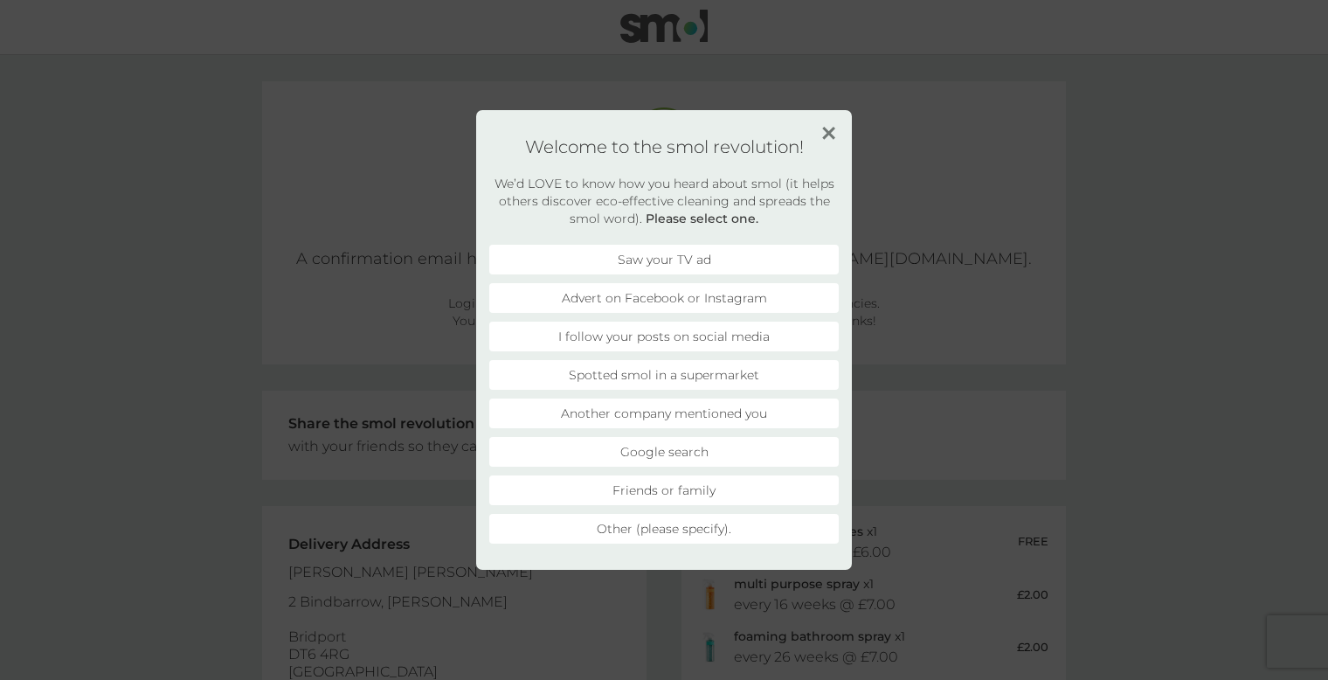
click at [763, 295] on li "Advert on Facebook or Instagram" at bounding box center [664, 298] width 350 height 30
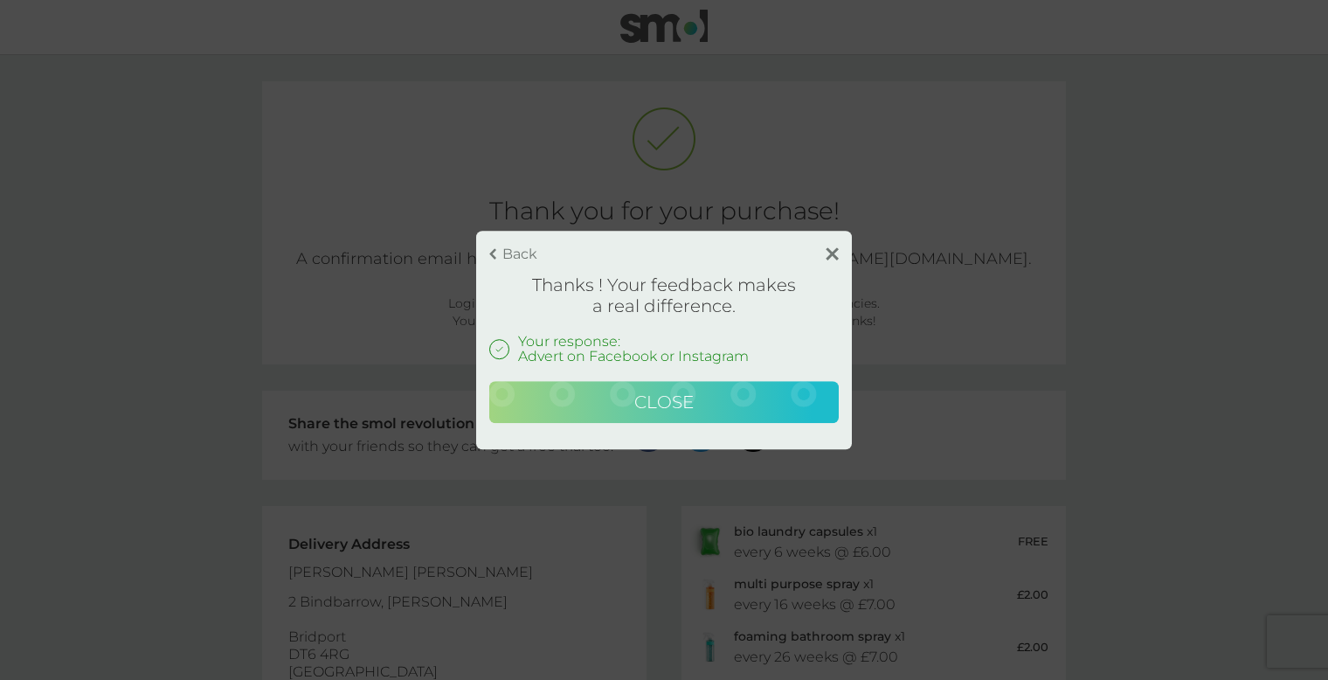
click at [722, 385] on button "Close" at bounding box center [664, 402] width 350 height 42
